Goal: Register for event/course

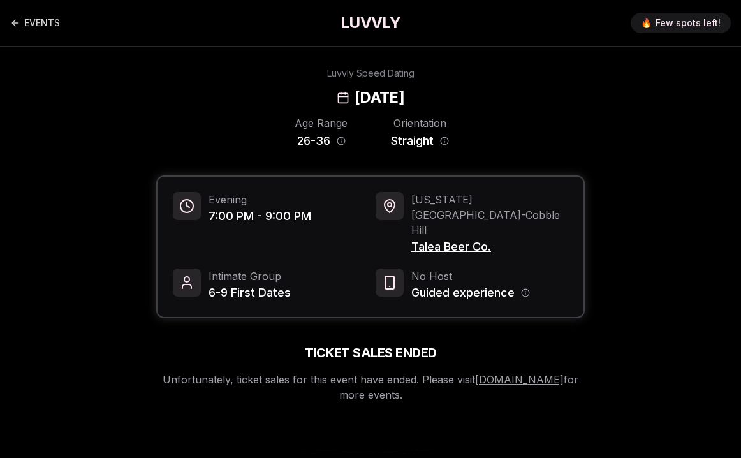
click at [425, 146] on span "Straight" at bounding box center [412, 141] width 43 height 18
click at [30, 23] on link "EVENTS" at bounding box center [35, 23] width 50 height 13
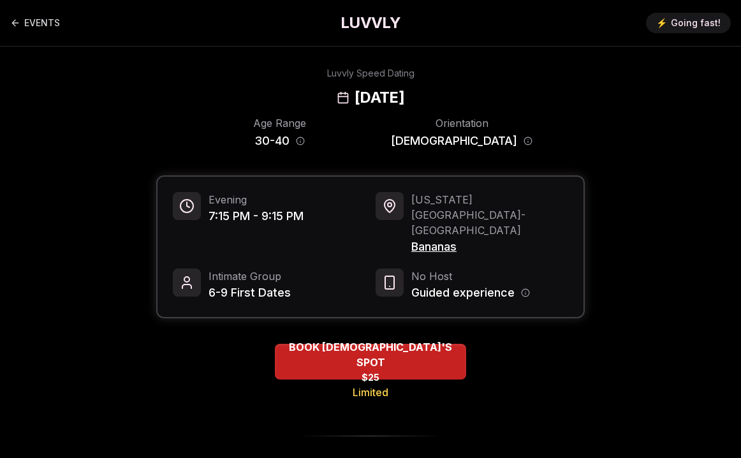
click at [454, 238] on span "Bananas" at bounding box center [490, 247] width 157 height 18
